Goal: Information Seeking & Learning: Learn about a topic

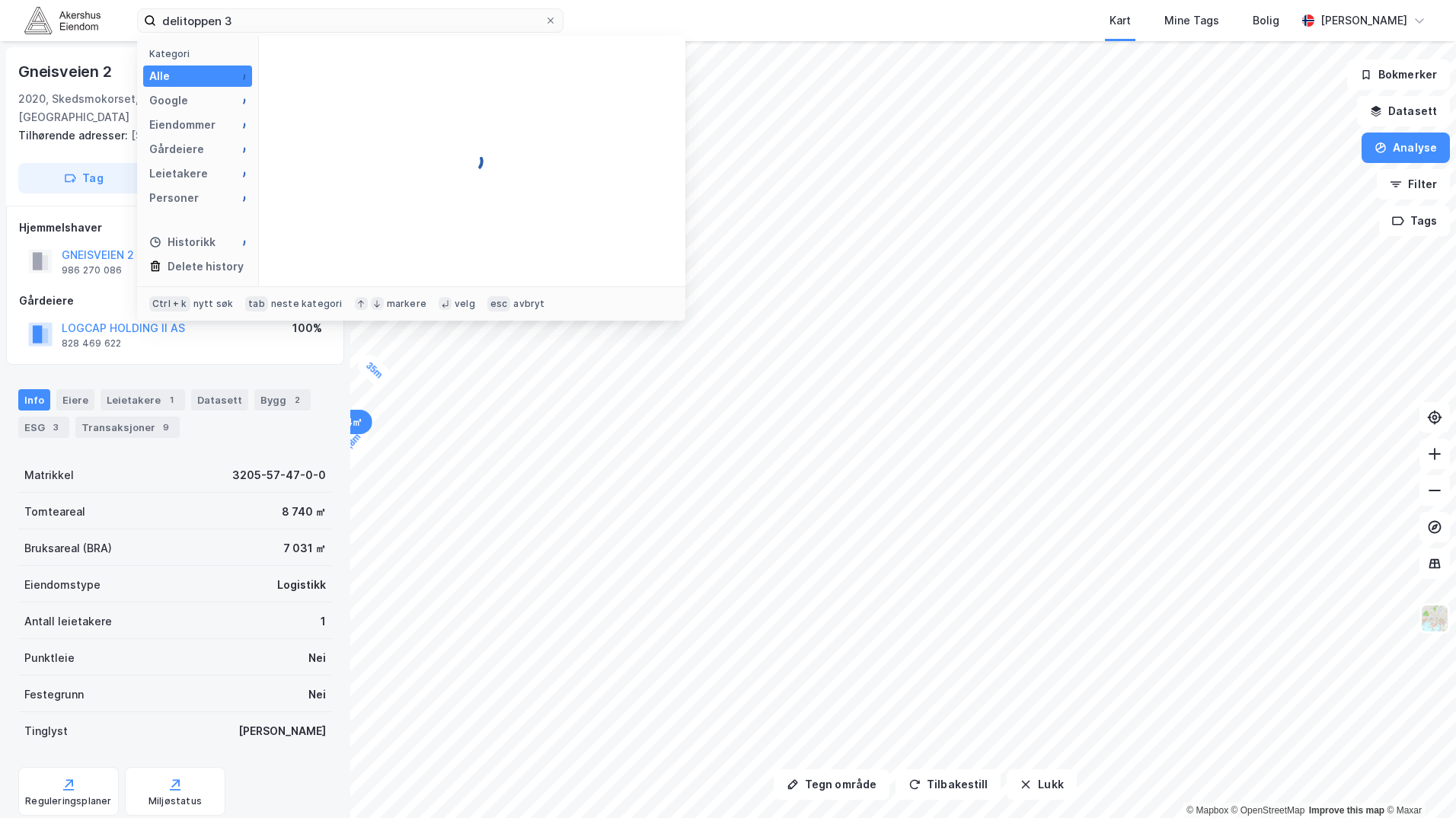
type input "delitoppen 3"
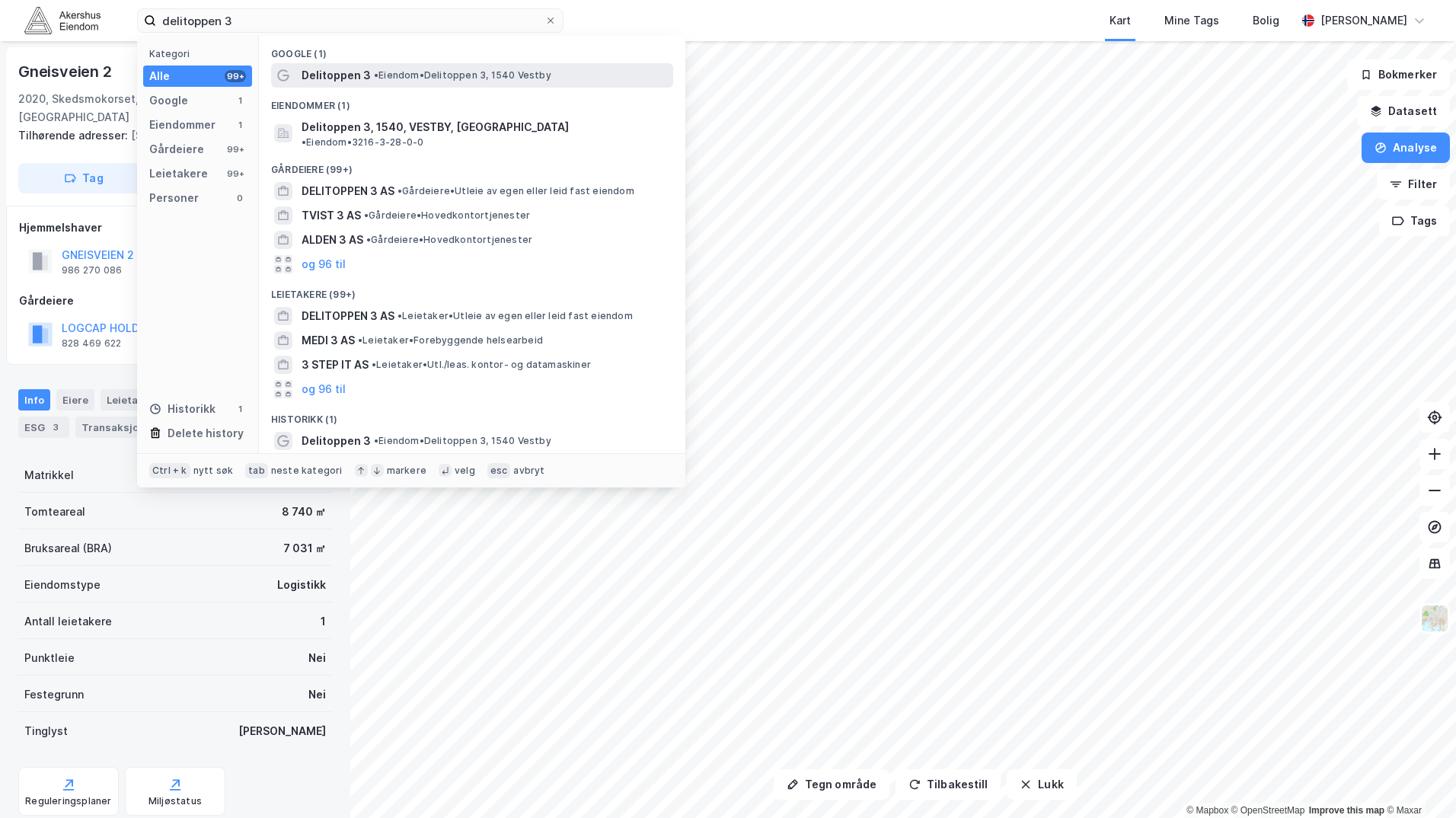
click at [337, 82] on span "Delitoppen 3" at bounding box center [336, 75] width 69 height 18
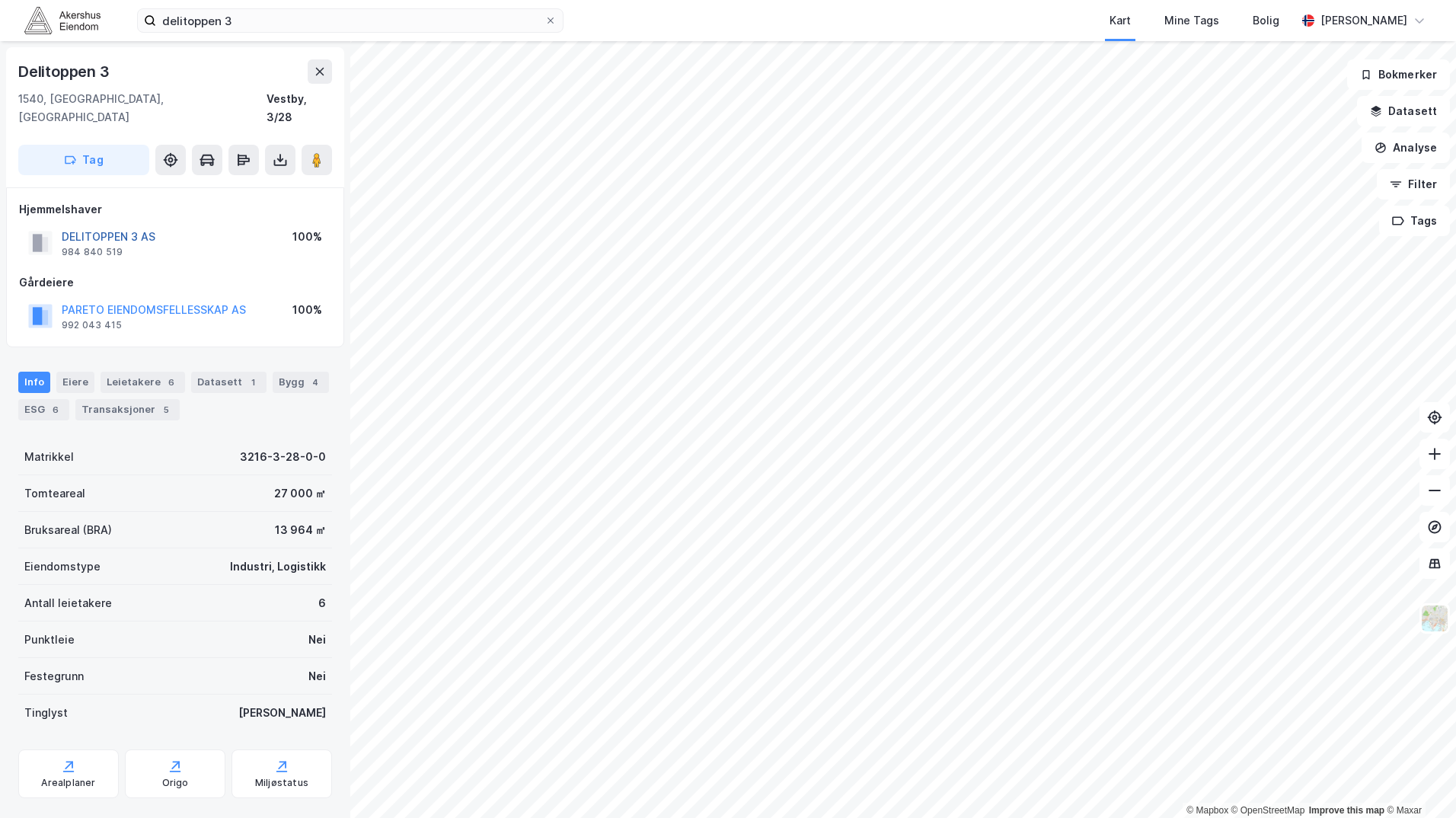
click at [0, 0] on button "DELITOPPEN 3 AS" at bounding box center [0, 0] width 0 height 0
